Goal: Task Accomplishment & Management: Complete application form

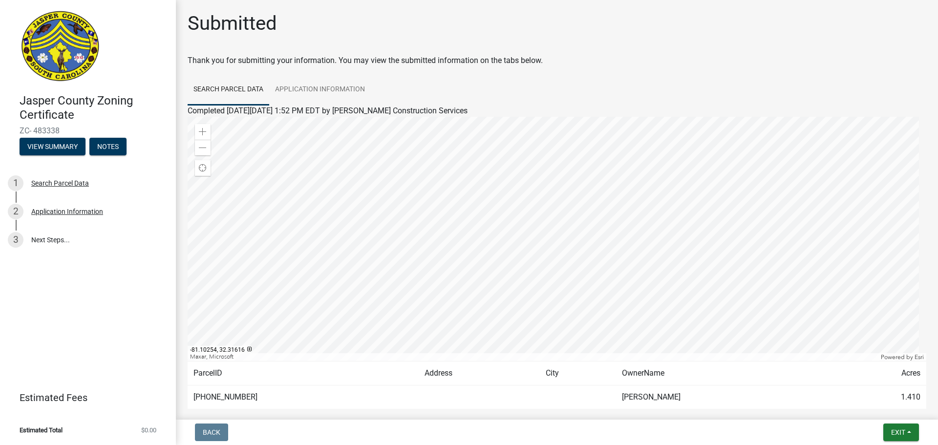
scroll to position [51, 0]
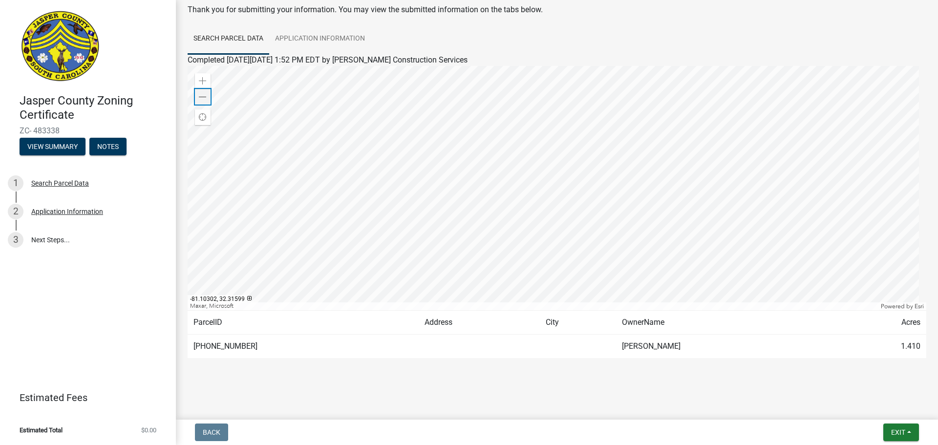
click at [202, 98] on span at bounding box center [203, 97] width 8 height 8
click at [207, 97] on div "Zoom out" at bounding box center [203, 97] width 16 height 16
click at [203, 97] on span at bounding box center [203, 97] width 8 height 8
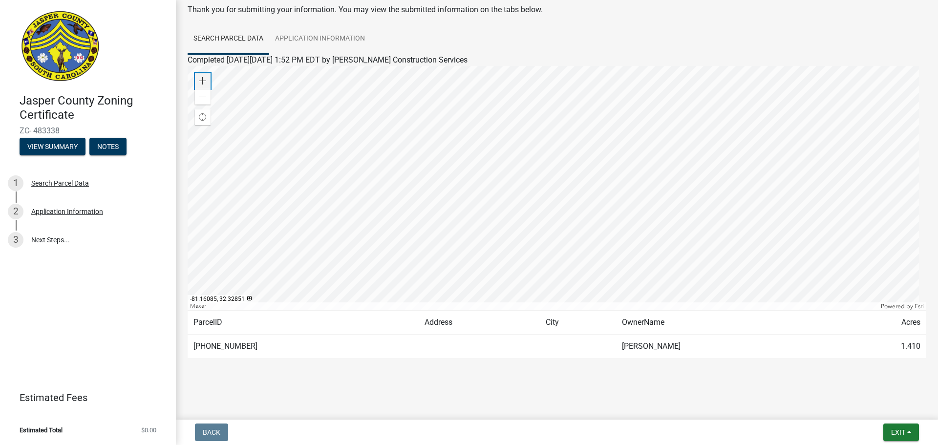
click at [202, 78] on span at bounding box center [203, 81] width 8 height 8
click at [200, 79] on span at bounding box center [203, 81] width 8 height 8
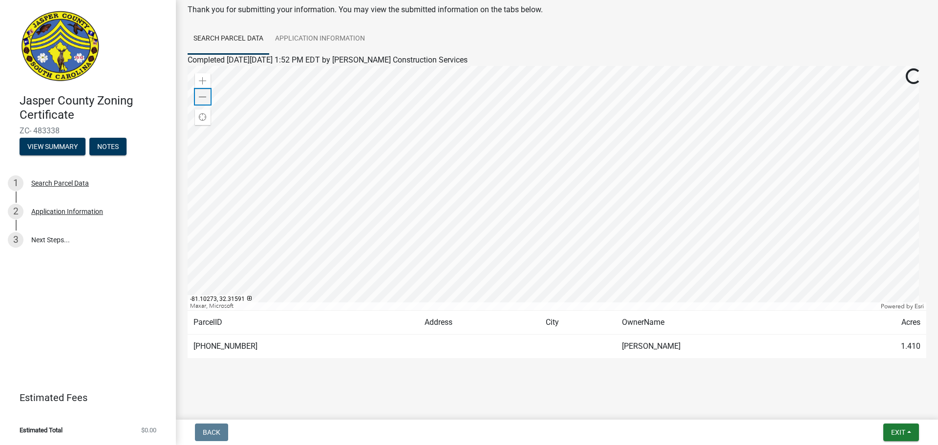
click at [202, 100] on span at bounding box center [203, 97] width 8 height 8
click at [201, 75] on div "Zoom in" at bounding box center [203, 81] width 16 height 16
click at [204, 102] on div "Zoom out" at bounding box center [203, 97] width 16 height 16
click at [206, 82] on span at bounding box center [203, 81] width 8 height 8
click at [901, 432] on span "Exit" at bounding box center [898, 433] width 14 height 8
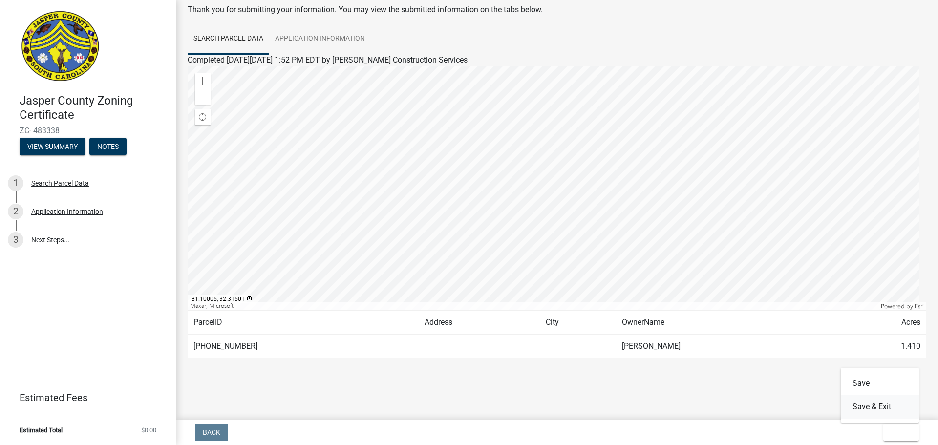
click at [873, 413] on button "Save & Exit" at bounding box center [880, 406] width 78 height 23
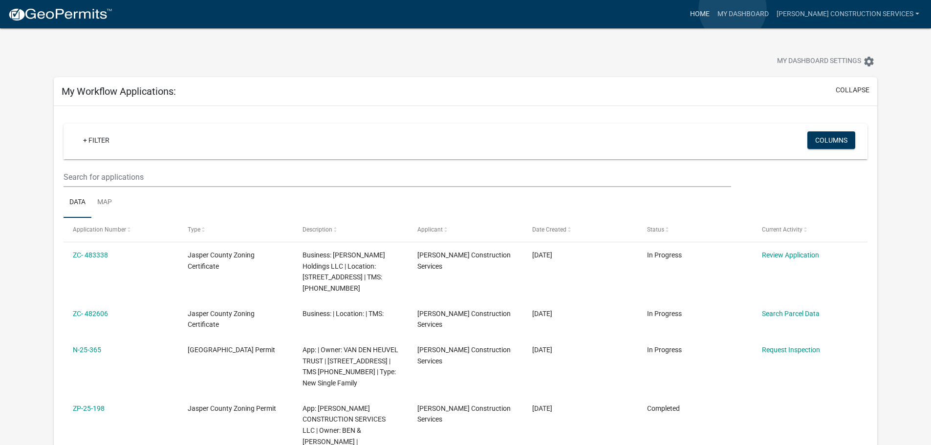
click at [713, 9] on link "Home" at bounding box center [699, 14] width 27 height 19
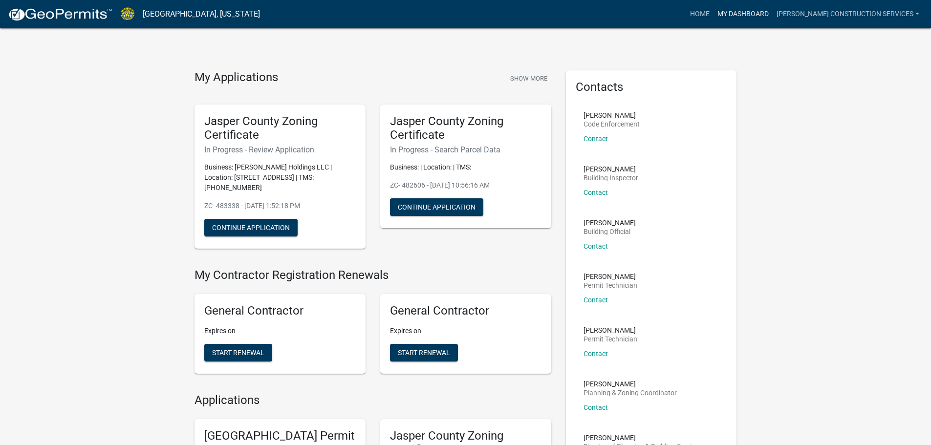
click at [760, 13] on link "My Dashboard" at bounding box center [742, 14] width 59 height 19
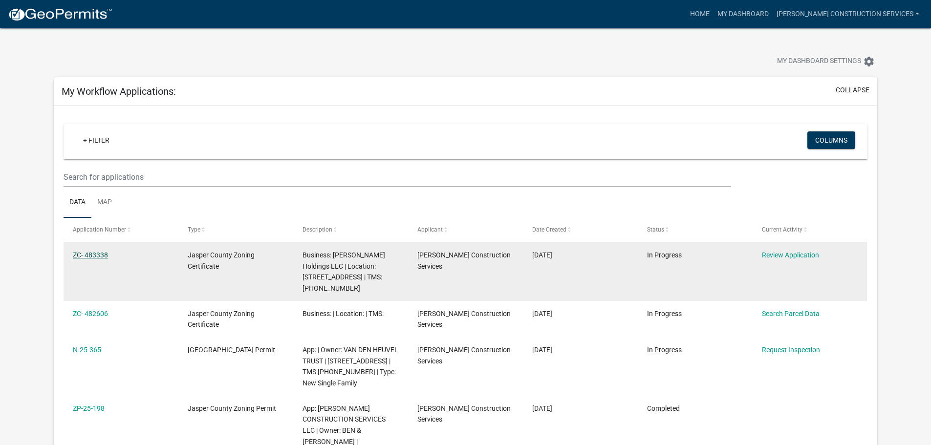
click at [99, 251] on link "ZC- 483338" at bounding box center [90, 255] width 35 height 8
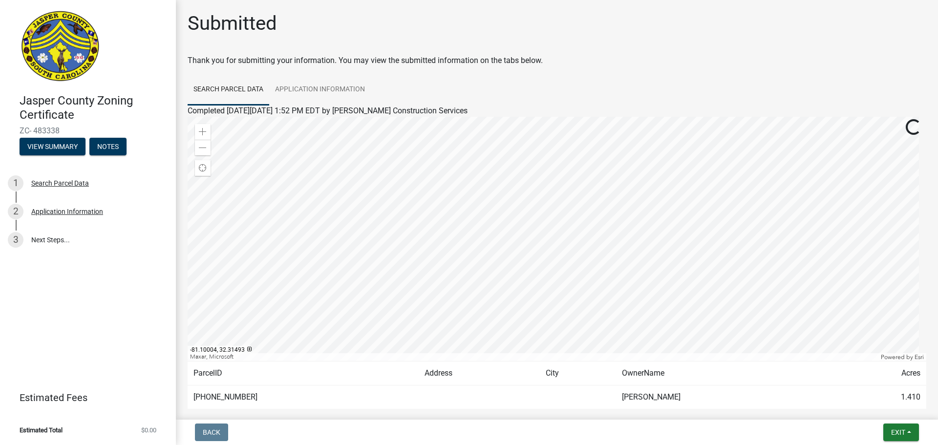
scroll to position [51, 0]
